Goal: Navigation & Orientation: Go to known website

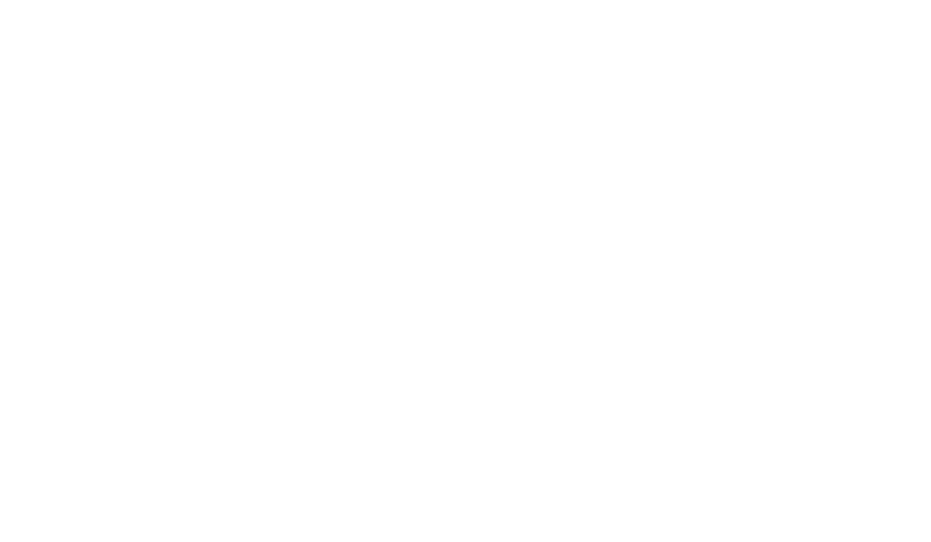
click at [0, 5] on html at bounding box center [465, 2] width 931 height 5
